Goal: Use online tool/utility: Utilize a website feature to perform a specific function

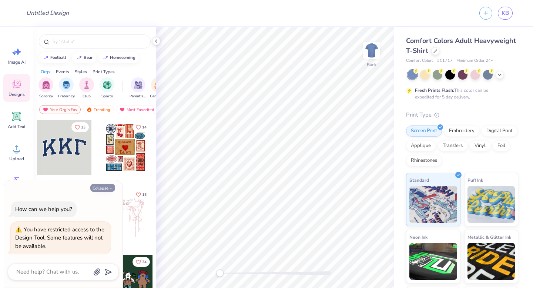
click at [105, 188] on button "Collapse" at bounding box center [102, 188] width 25 height 8
type textarea "x"
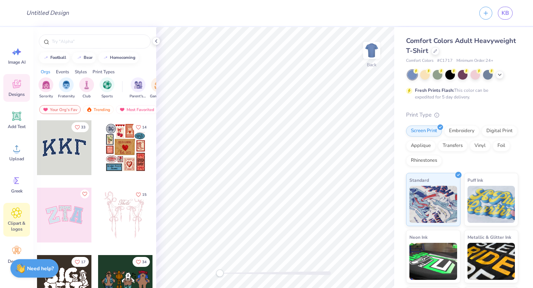
click at [16, 216] on icon at bounding box center [16, 212] width 11 height 11
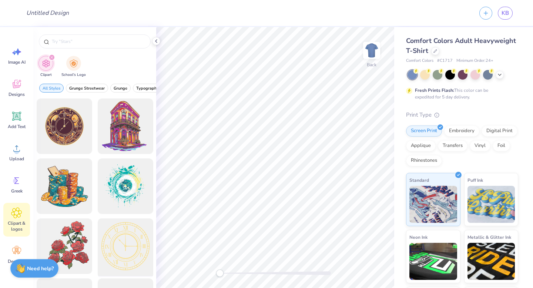
click at [117, 257] on div at bounding box center [125, 246] width 61 height 61
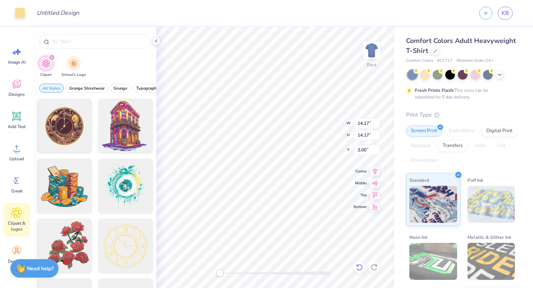
click at [361, 267] on icon at bounding box center [359, 266] width 7 height 7
type input "9.92"
type input "7.26"
click at [361, 267] on icon at bounding box center [359, 266] width 7 height 7
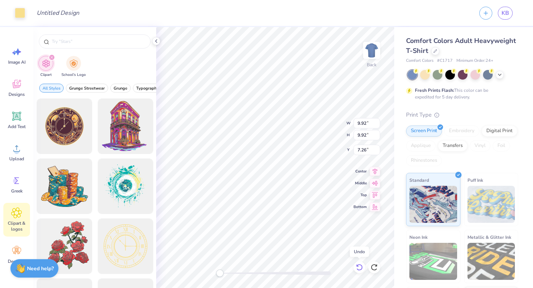
type input "14.17"
type input "3.00"
click at [358, 266] on icon at bounding box center [359, 266] width 7 height 7
click at [359, 266] on icon at bounding box center [359, 266] width 7 height 7
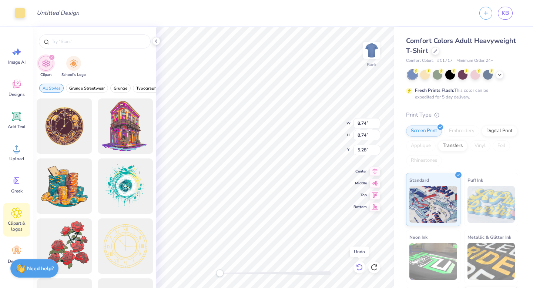
click at [359, 266] on icon at bounding box center [359, 266] width 7 height 7
click at [361, 267] on icon at bounding box center [359, 266] width 7 height 7
type input "3.00"
click at [358, 267] on icon at bounding box center [359, 266] width 7 height 7
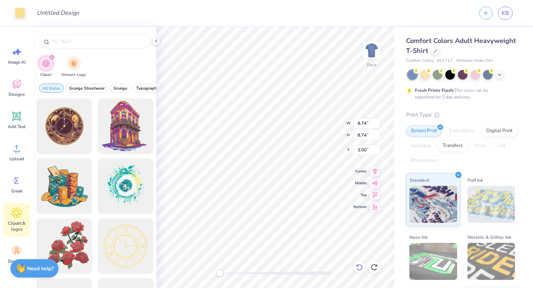
type input "14.17"
click at [360, 265] on icon at bounding box center [359, 267] width 6 height 7
type input "9.64"
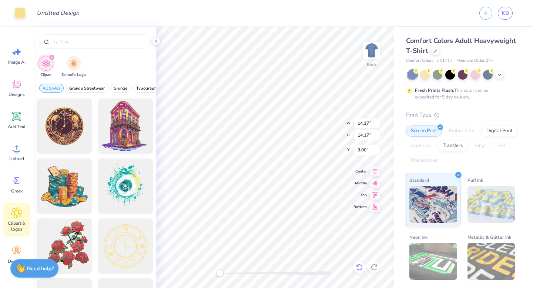
type input "7.53"
click at [369, 267] on div at bounding box center [374, 267] width 12 height 12
